Goal: Transaction & Acquisition: Book appointment/travel/reservation

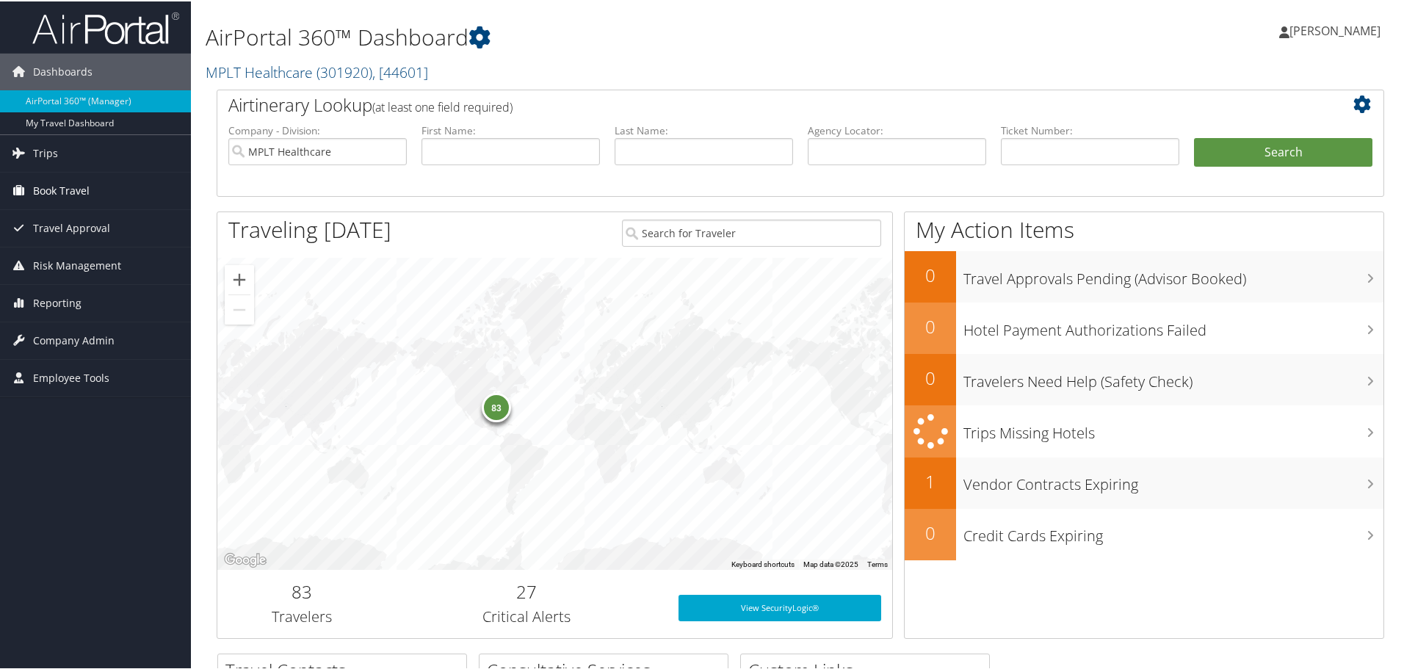
click at [62, 192] on span "Book Travel" at bounding box center [61, 189] width 57 height 37
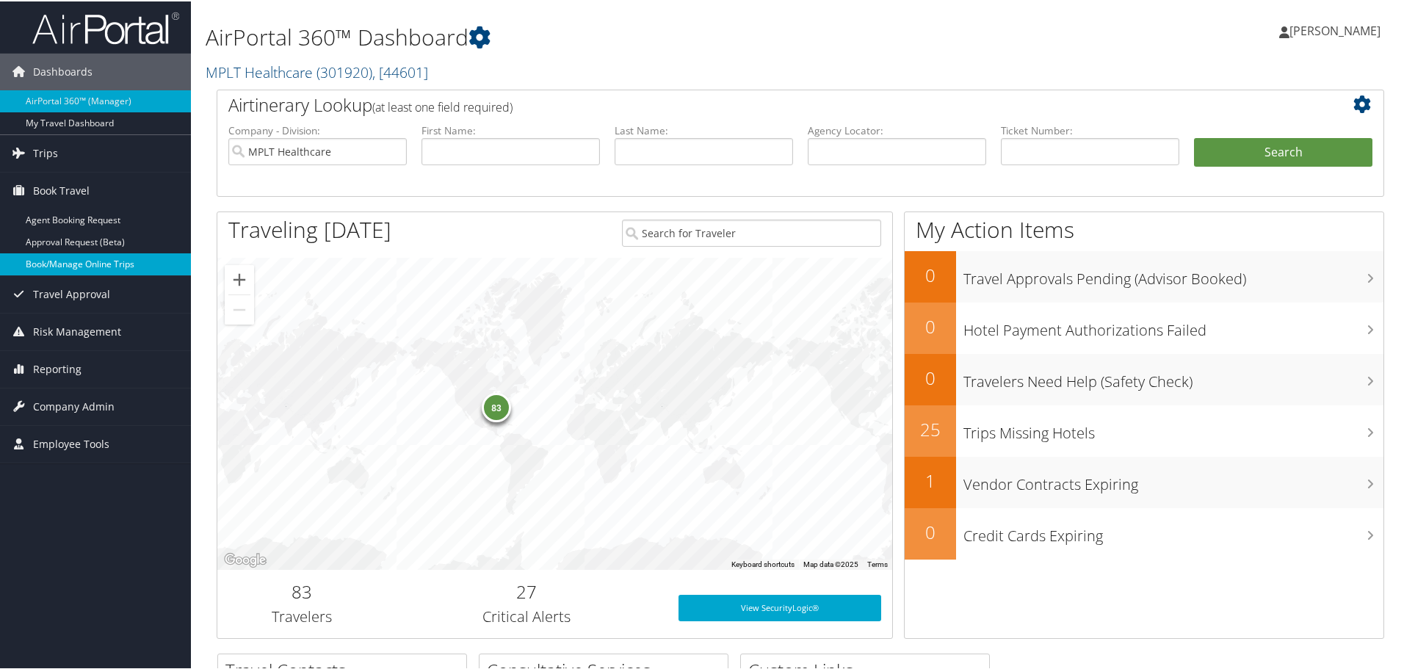
click at [46, 264] on link "Book/Manage Online Trips" at bounding box center [95, 263] width 191 height 22
